Goal: Task Accomplishment & Management: Find specific page/section

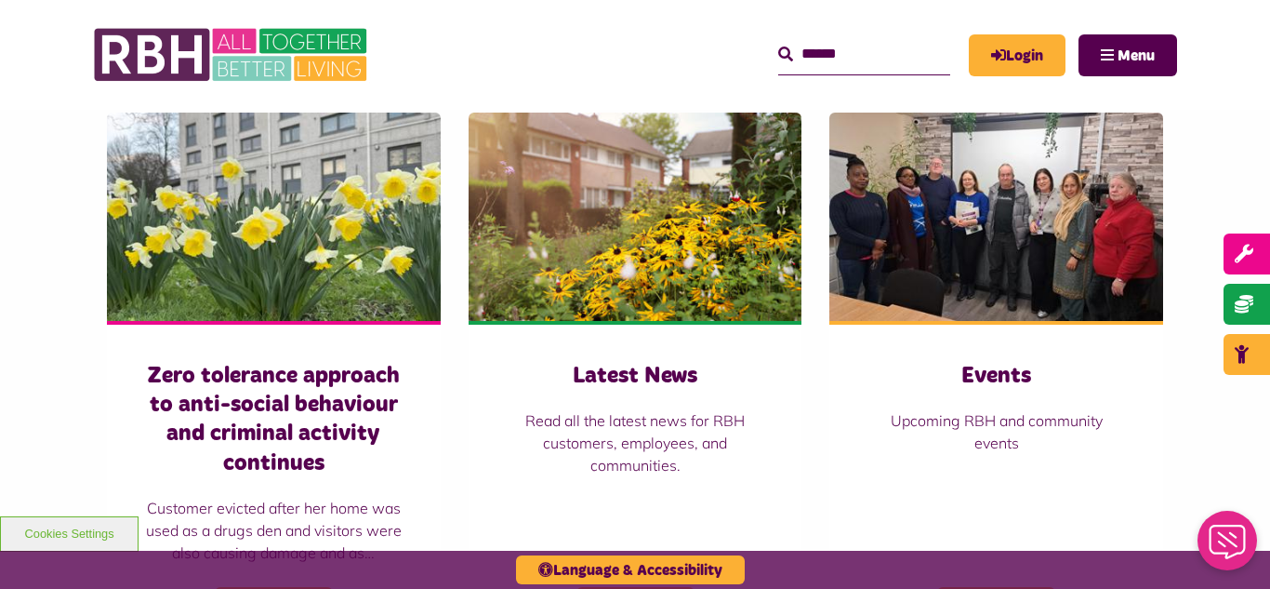
scroll to position [1302, 0]
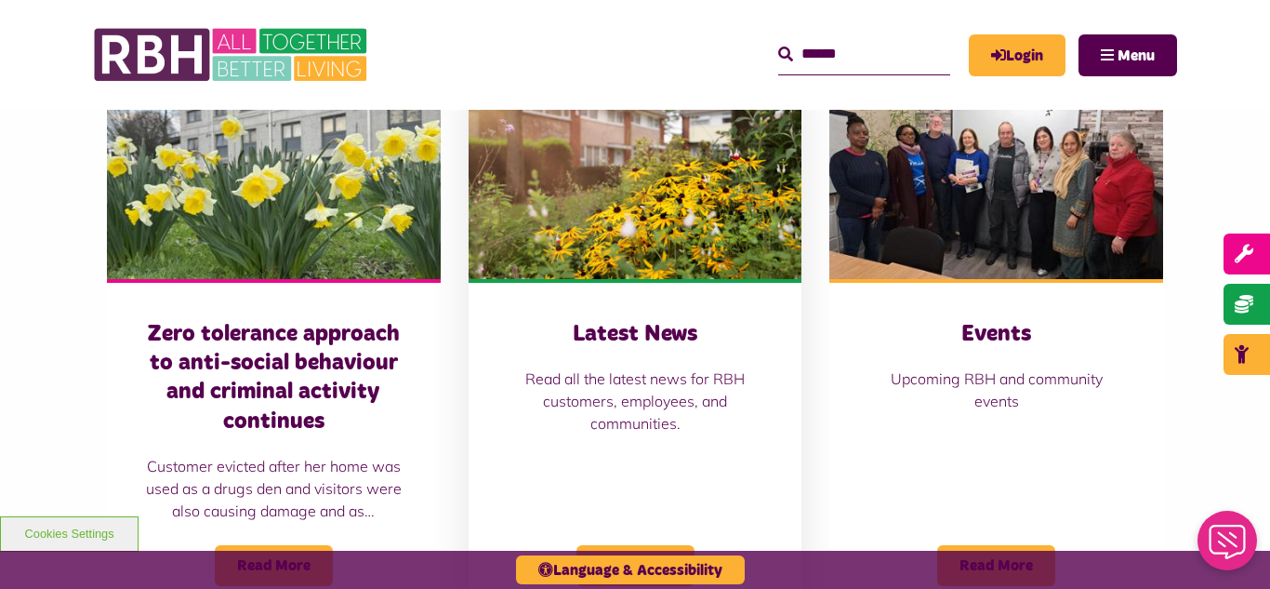
click at [619, 197] on img at bounding box center [636, 175] width 334 height 208
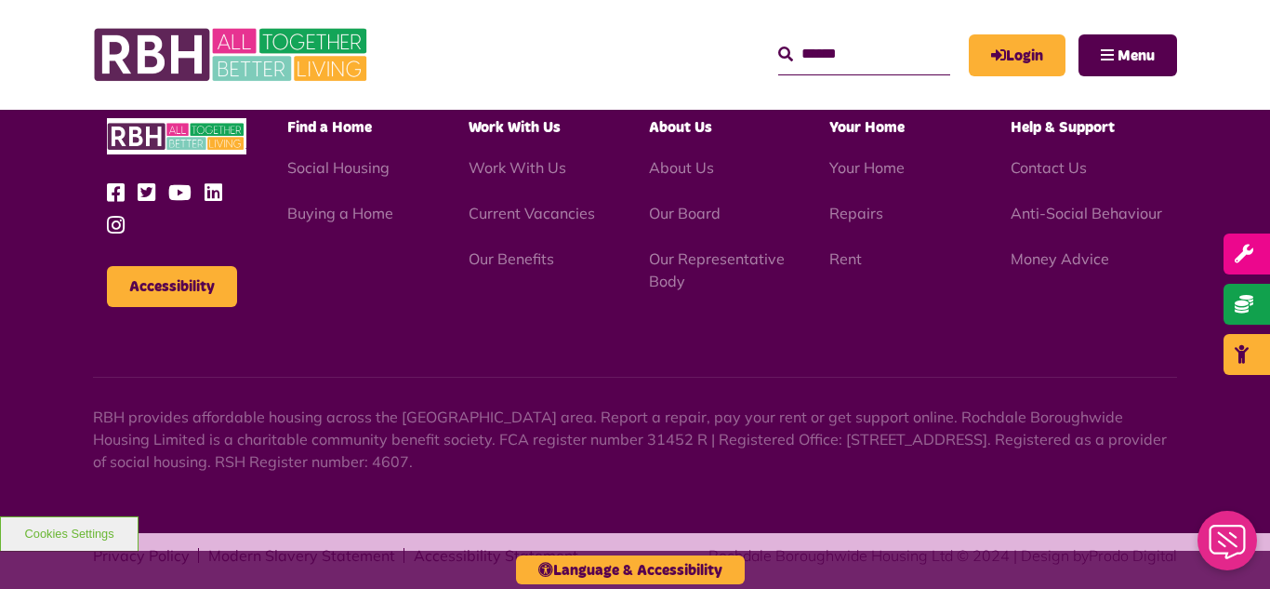
scroll to position [2024, 0]
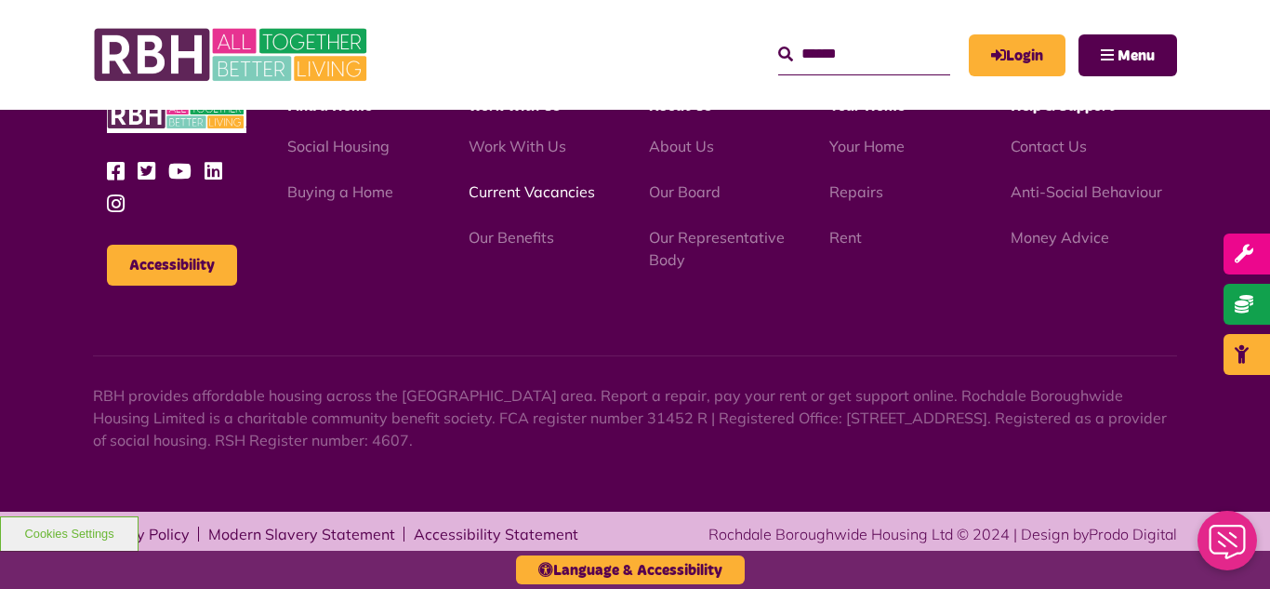
click at [547, 195] on link "Current Vacancies" at bounding box center [532, 191] width 126 height 19
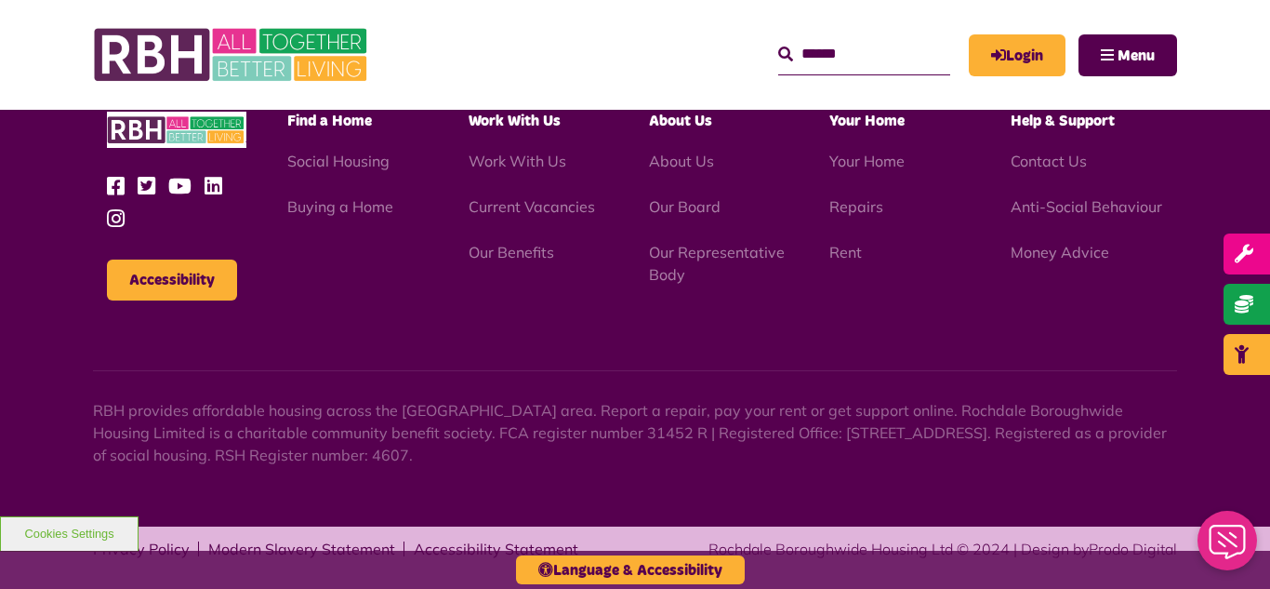
scroll to position [1796, 0]
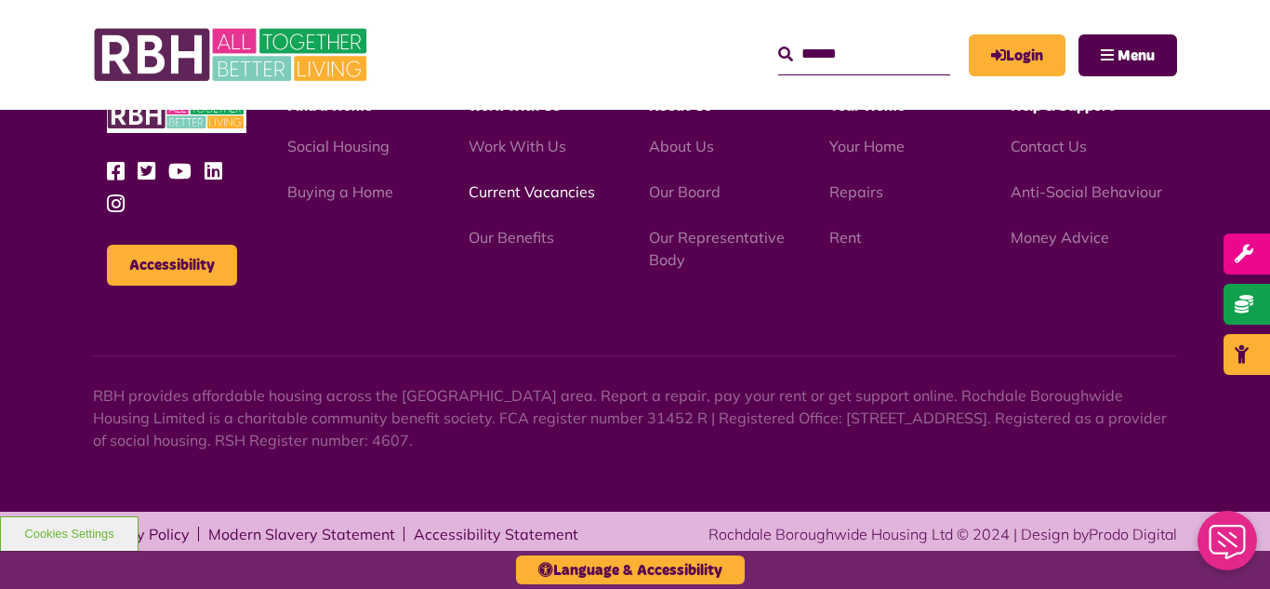
click at [489, 194] on link "Current Vacancies" at bounding box center [532, 191] width 126 height 19
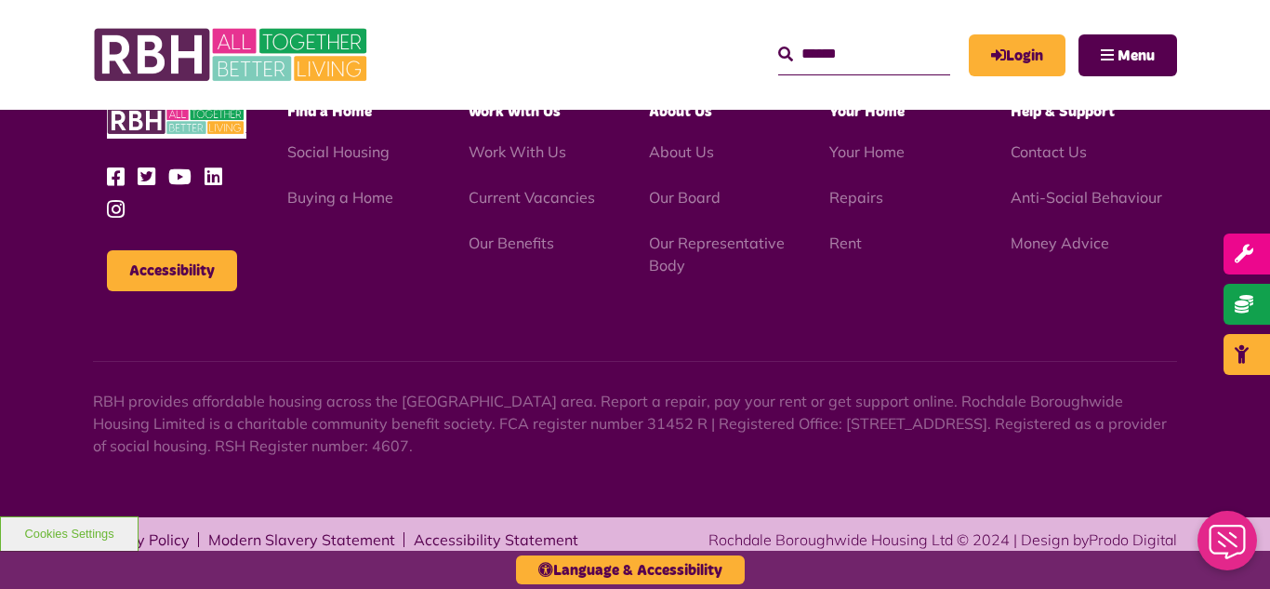
scroll to position [1796, 0]
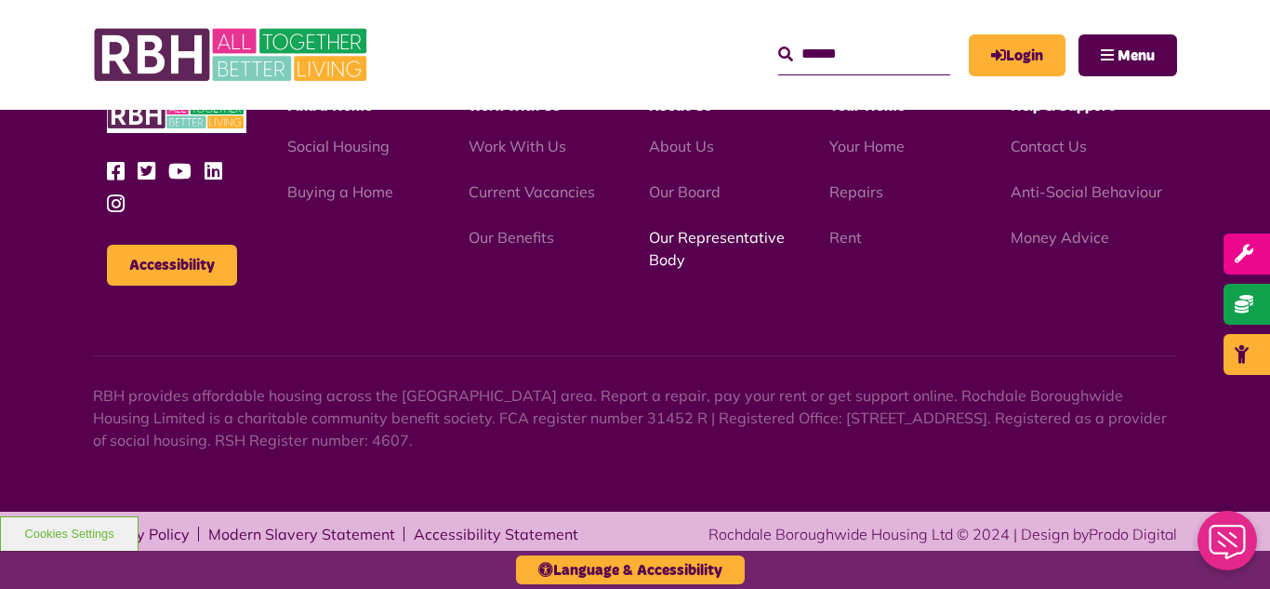
click at [714, 244] on link "Our Representative Body" at bounding box center [717, 248] width 136 height 41
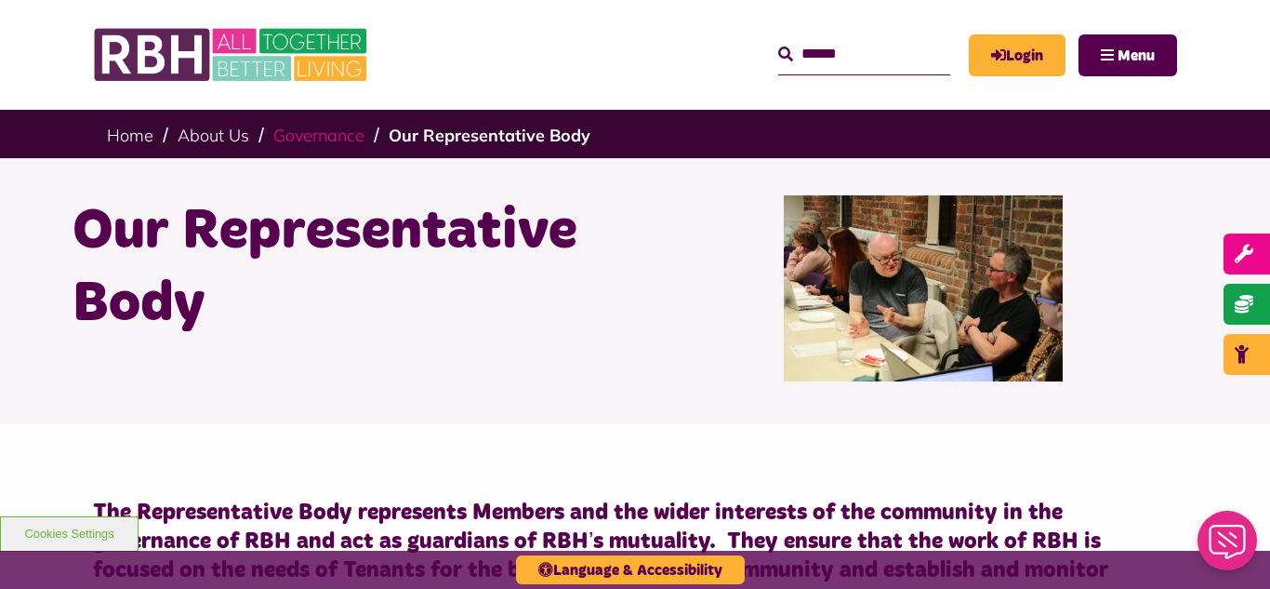
click at [298, 139] on link "Governance" at bounding box center [318, 135] width 91 height 21
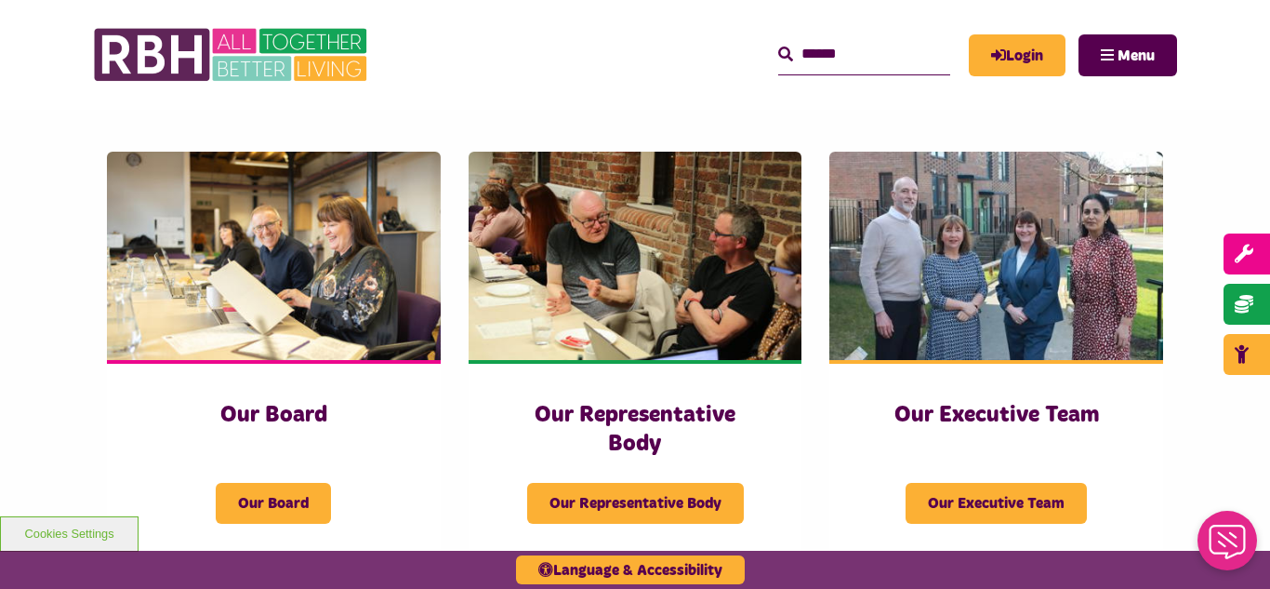
scroll to position [260, 0]
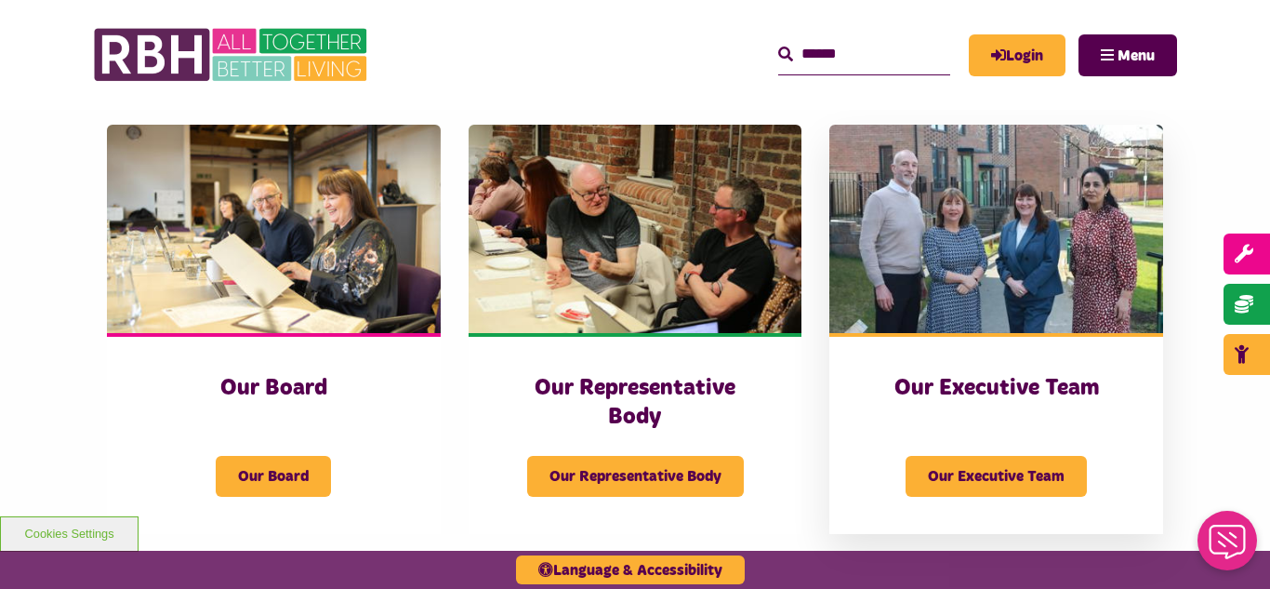
click at [988, 258] on img at bounding box center [996, 229] width 334 height 208
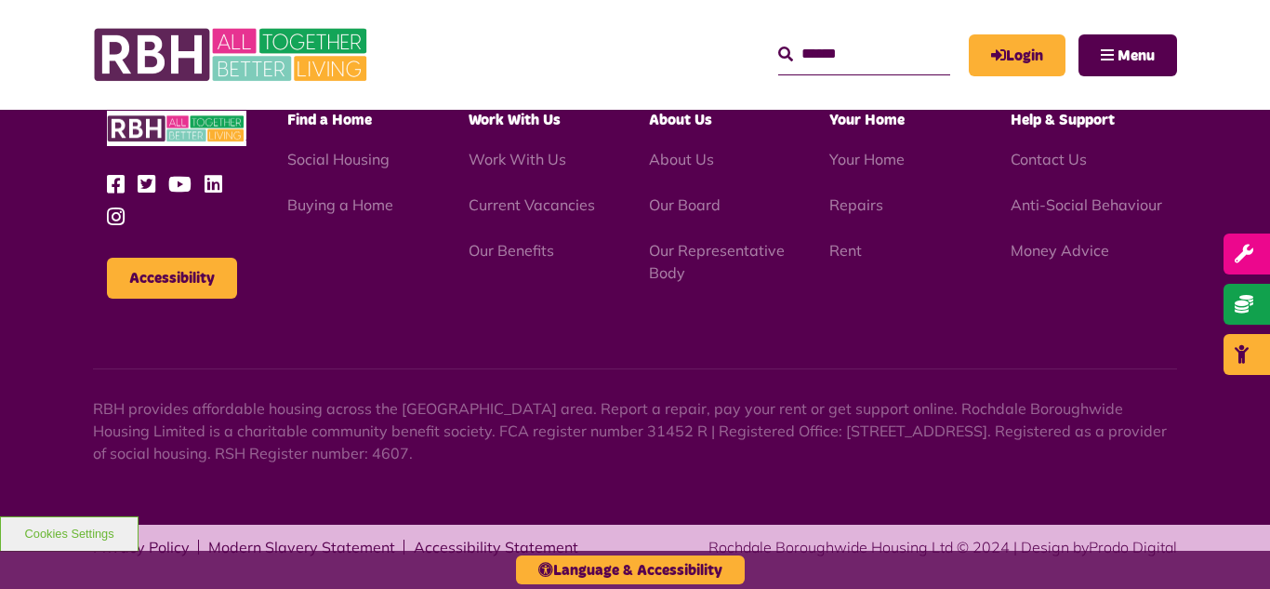
scroll to position [1441, 0]
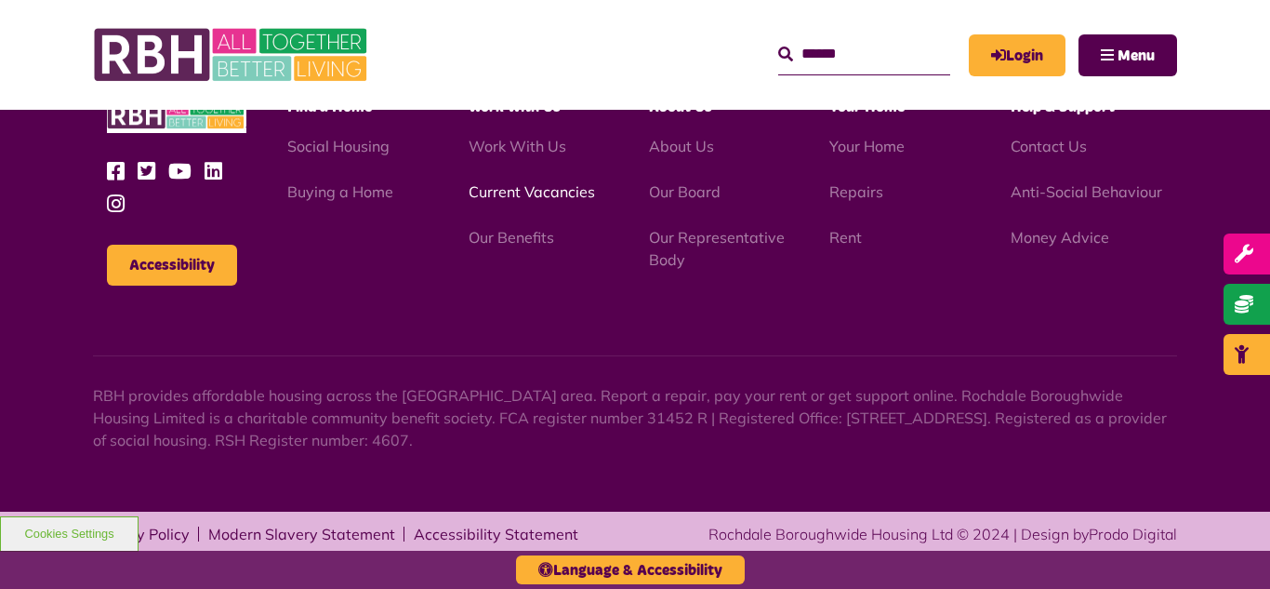
click at [501, 195] on link "Current Vacancies" at bounding box center [532, 191] width 126 height 19
